Goal: Find specific page/section: Find specific page/section

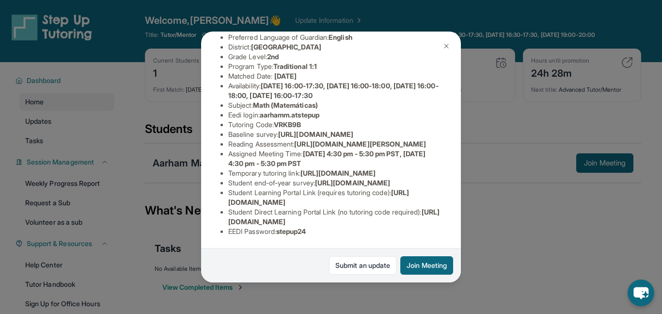
scroll to position [186, 4]
click at [445, 42] on img at bounding box center [447, 46] width 8 height 8
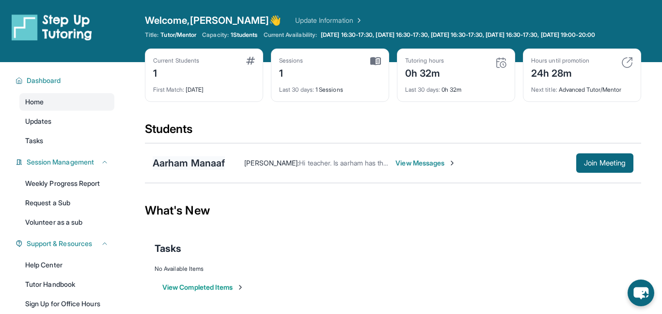
click at [180, 158] on div "Aarham Manaaf" at bounding box center [189, 163] width 72 height 14
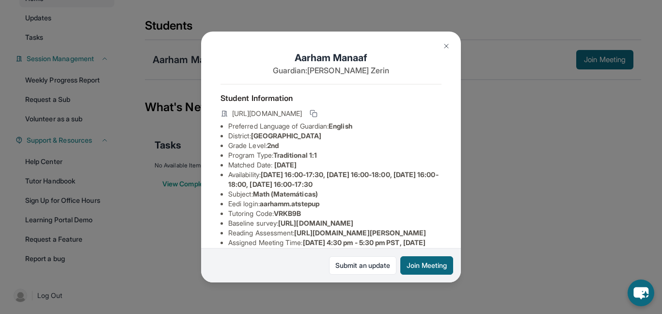
scroll to position [186, 0]
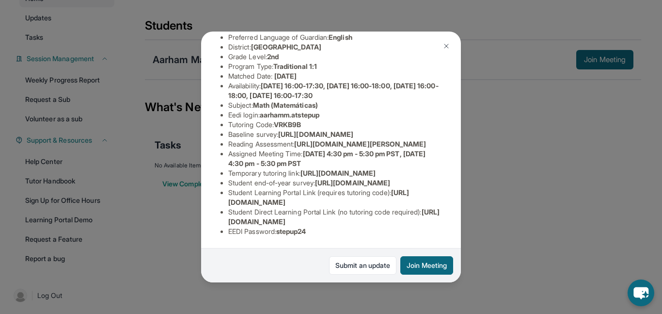
click at [449, 47] on img at bounding box center [447, 46] width 8 height 8
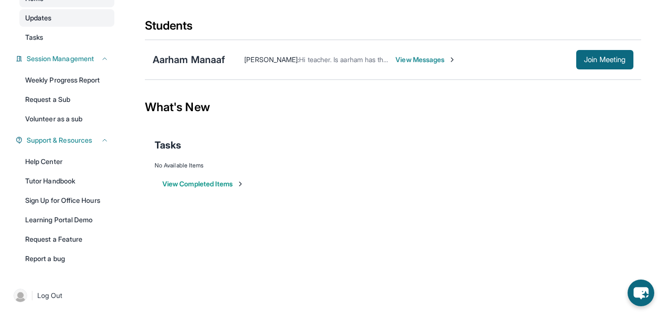
scroll to position [0, 0]
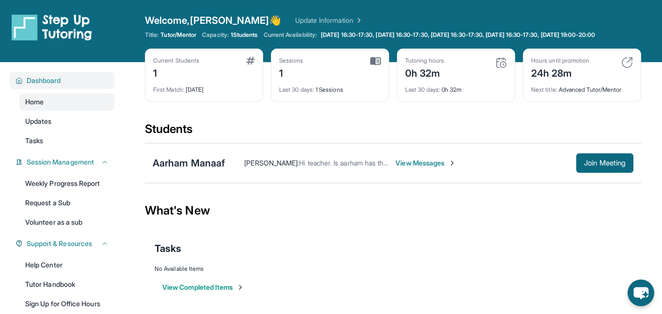
click at [42, 87] on div "Dashboard" at bounding box center [62, 80] width 105 height 17
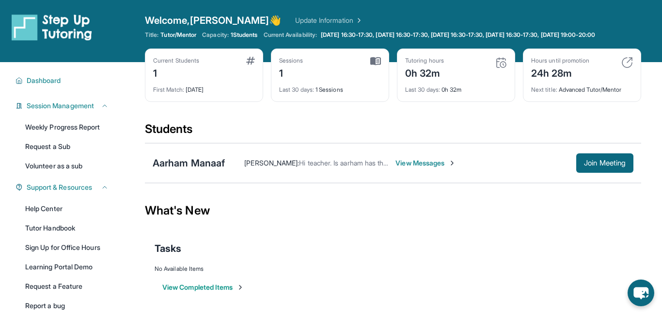
click at [165, 78] on div "1" at bounding box center [176, 72] width 46 height 16
click at [182, 167] on div "Aarham Manaaf" at bounding box center [189, 163] width 72 height 14
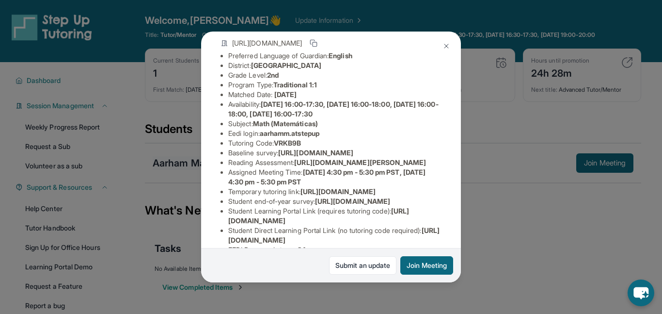
scroll to position [71, 0]
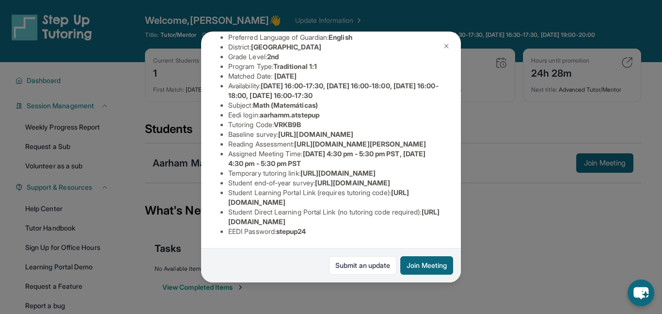
click at [315, 187] on span "[URL][DOMAIN_NAME]" at bounding box center [352, 182] width 75 height 8
click at [239, 215] on li "Student Direct Learning Portal Link (no tutoring code required) : [URL][DOMAIN_…" at bounding box center [334, 216] width 213 height 19
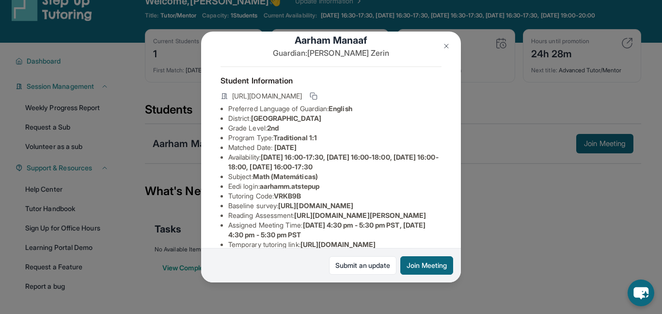
scroll to position [0, 0]
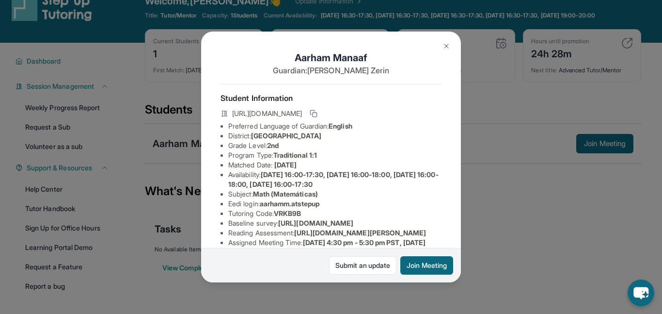
click at [187, 151] on div "Aarham Manaaf Guardian: [PERSON_NAME] Student Information [URL][DOMAIN_NAME] Pr…" at bounding box center [331, 157] width 662 height 314
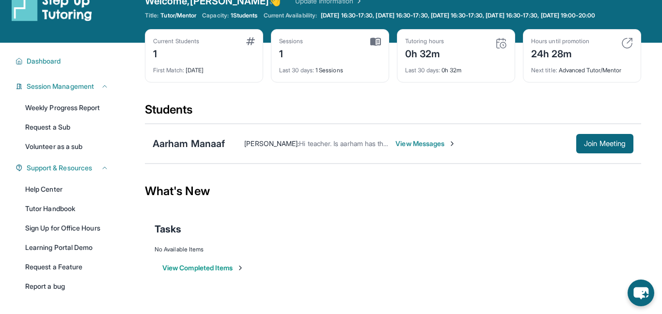
click at [503, 49] on div "Tutoring hours 0h 32m" at bounding box center [456, 48] width 102 height 23
